Goal: Task Accomplishment & Management: Use online tool/utility

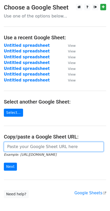
click at [18, 148] on input "url" at bounding box center [54, 147] width 100 height 10
paste input "https://docs.google.com/spreadsheets/d/1eHR7-765raFI7xYk0kANQ1p-IsPiCS9gI6YRwuL…"
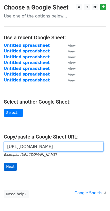
type input "https://docs.google.com/spreadsheets/d/1eHR7-765raFI7xYk0kANQ1p-IsPiCS9gI6YRwuL…"
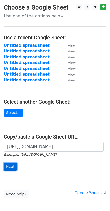
click at [10, 166] on input "Next" at bounding box center [10, 166] width 13 height 8
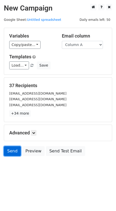
click at [10, 150] on link "Send" at bounding box center [12, 151] width 17 height 10
